Goal: Book appointment/travel/reservation

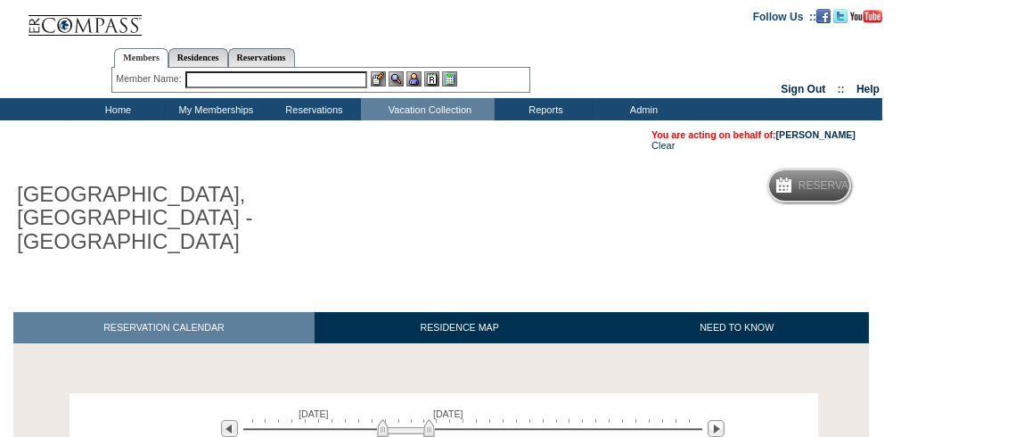
scroll to position [193, 0]
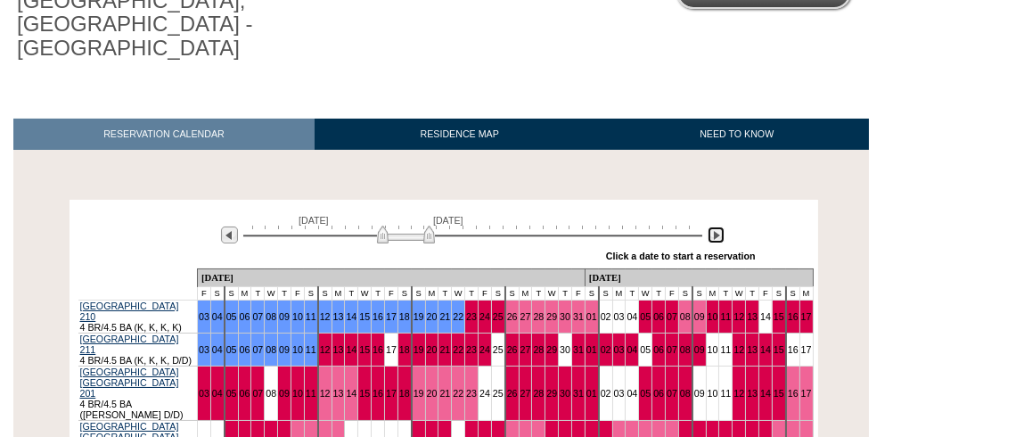
click at [721, 226] on img at bounding box center [716, 234] width 17 height 17
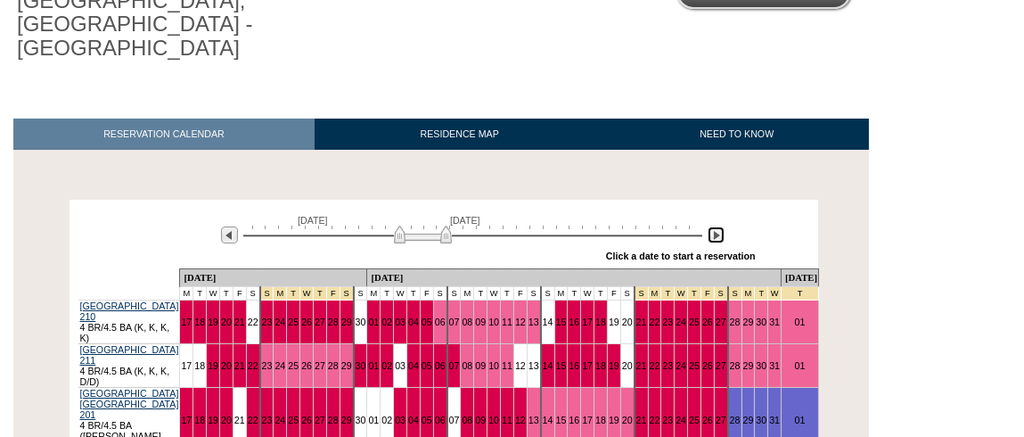
click at [721, 226] on img at bounding box center [716, 234] width 17 height 17
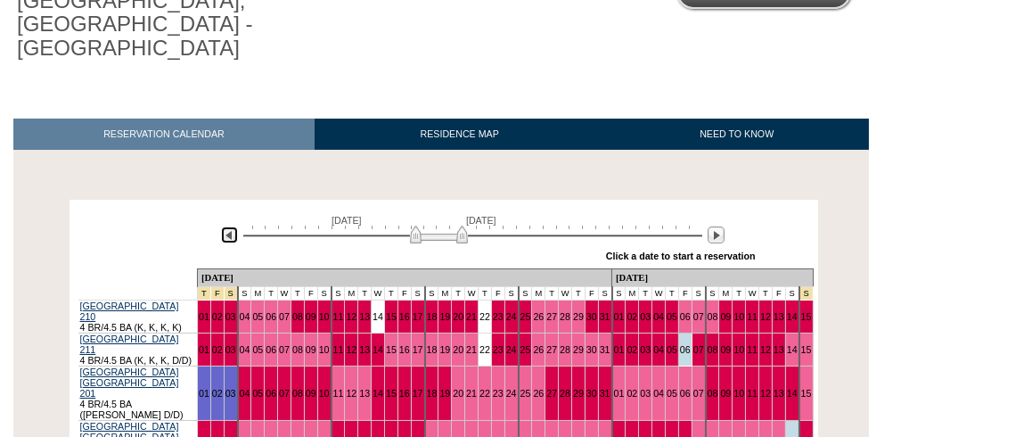
click at [230, 226] on img at bounding box center [229, 234] width 17 height 17
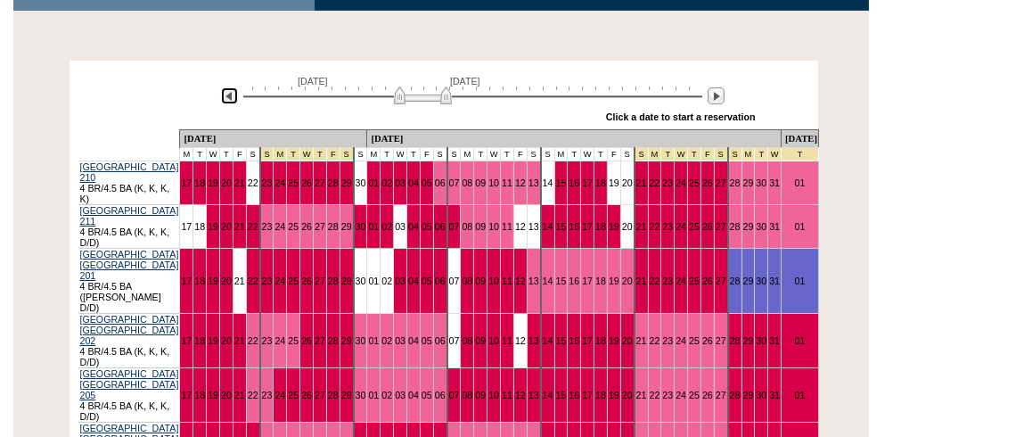
scroll to position [333, 0]
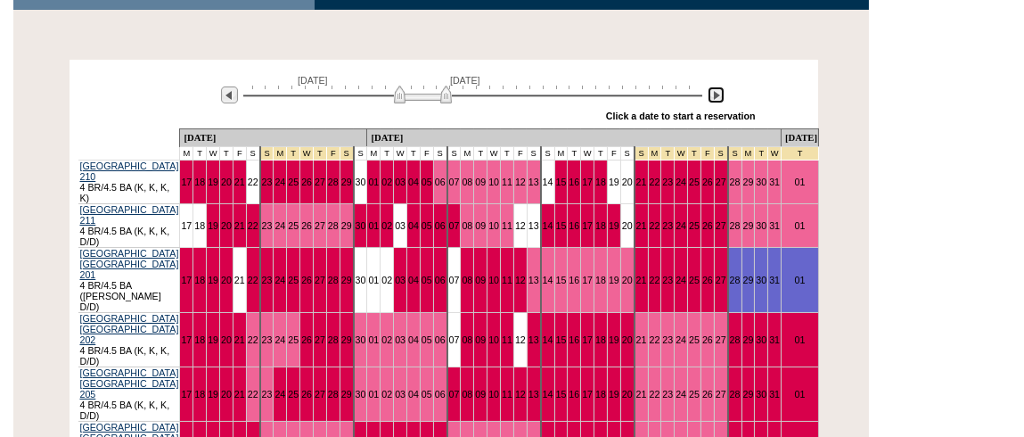
click at [719, 86] on img at bounding box center [716, 94] width 17 height 17
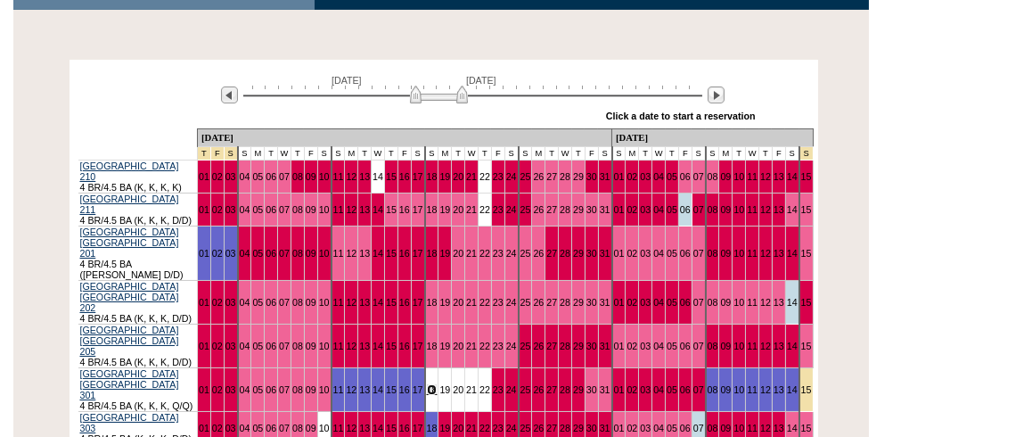
click at [427, 384] on link "18" at bounding box center [432, 389] width 11 height 11
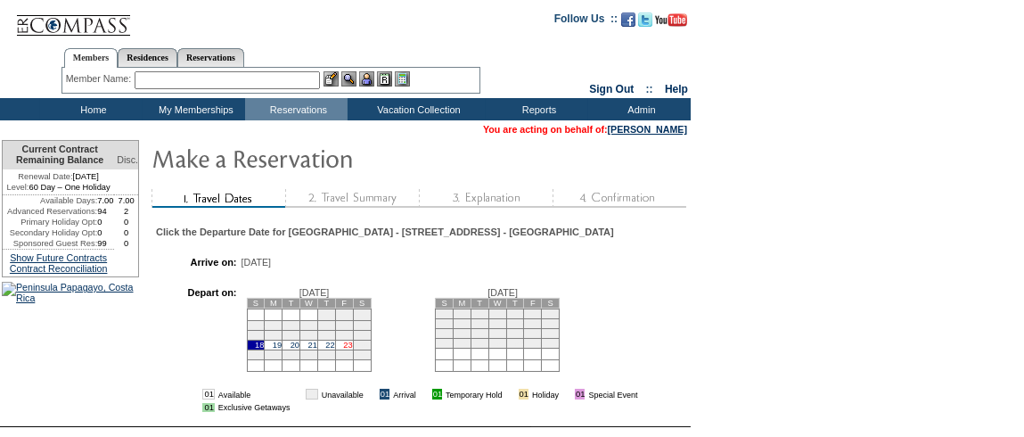
click at [352, 350] on link "23" at bounding box center [347, 345] width 9 height 9
